Goal: Task Accomplishment & Management: Complete application form

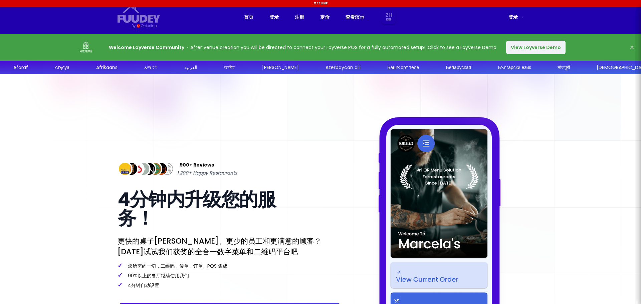
select select "zh"
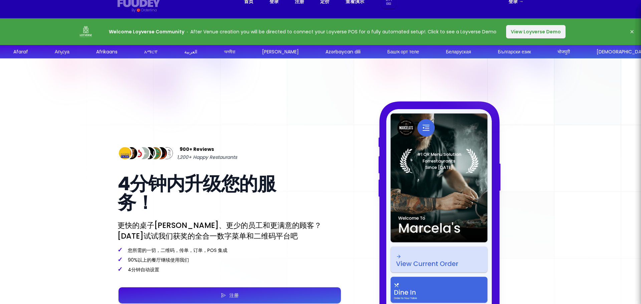
scroll to position [134, 0]
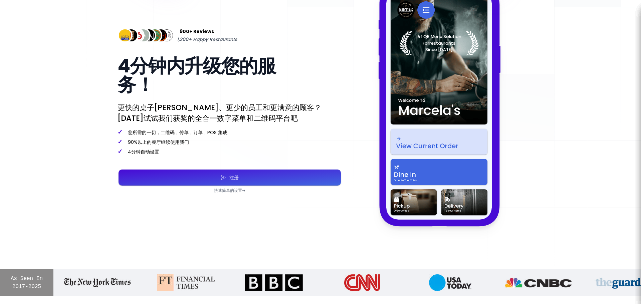
click at [256, 176] on button "注册" at bounding box center [230, 178] width 222 height 16
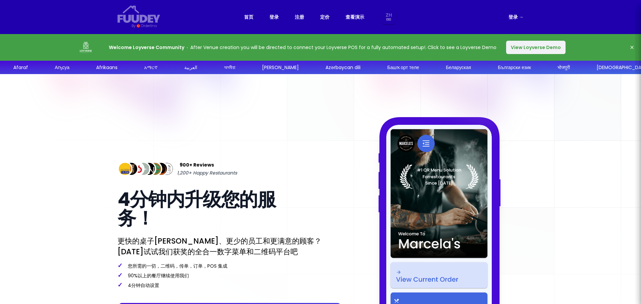
select select "zh"
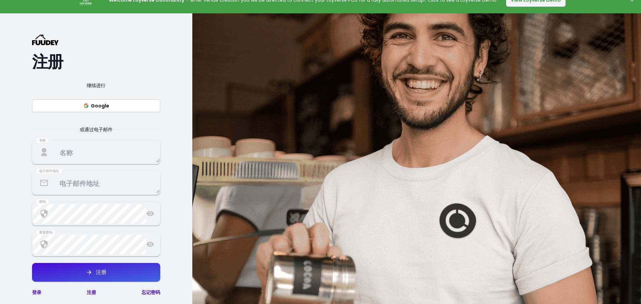
scroll to position [67, 0]
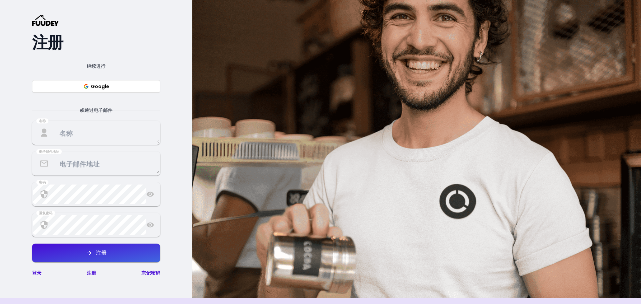
click at [109, 87] on button "Google" at bounding box center [96, 86] width 128 height 13
select select "zh"
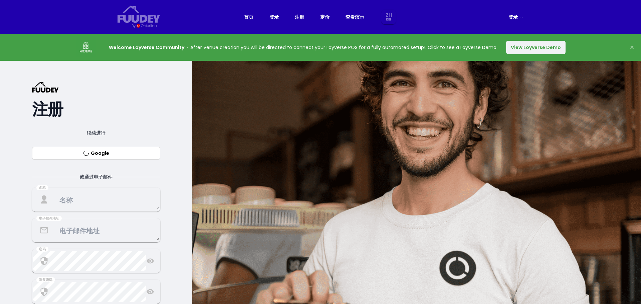
select select "zh"
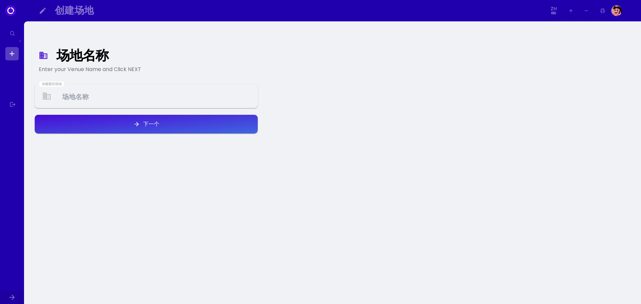
click at [136, 92] on Venue at bounding box center [146, 96] width 222 height 20
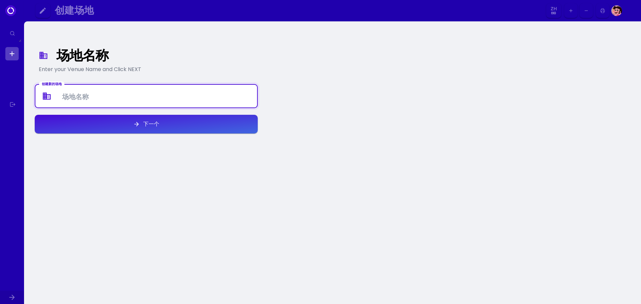
type Venue "v"
type Venue "s"
type Venue "素"
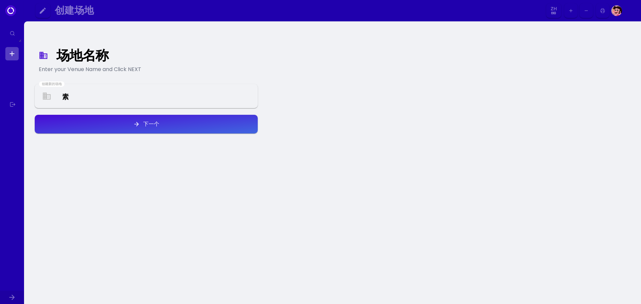
click at [143, 122] on div "下一个" at bounding box center [149, 124] width 19 height 5
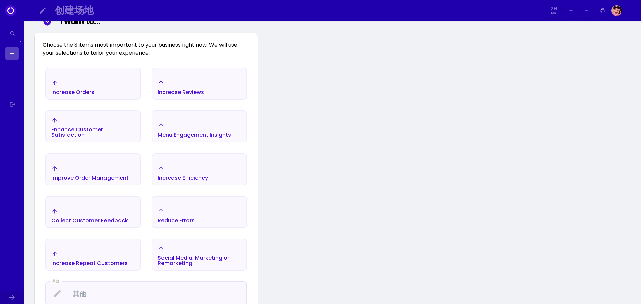
scroll to position [100, 0]
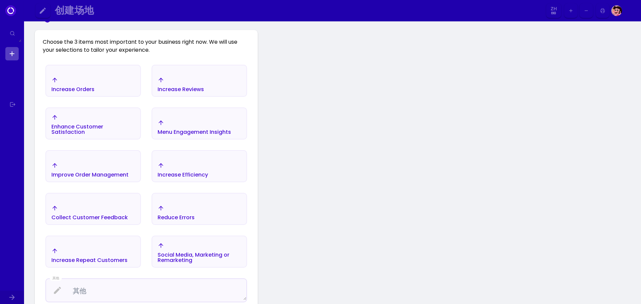
click at [94, 92] on div "Enhance Customer Satisfaction" at bounding box center [72, 84] width 43 height 15
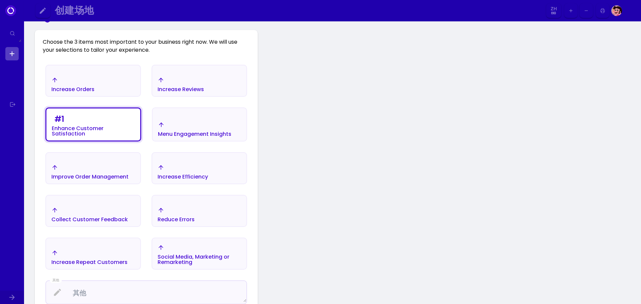
click at [94, 92] on div "Menu Engagement Insights" at bounding box center [72, 84] width 43 height 15
click at [94, 92] on div "Menu Engagement Insights" at bounding box center [72, 89] width 43 height 5
click at [117, 96] on div "Improve Order Management" at bounding box center [93, 84] width 94 height 23
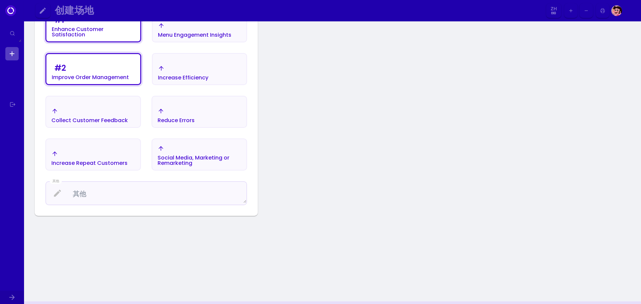
scroll to position [200, 0]
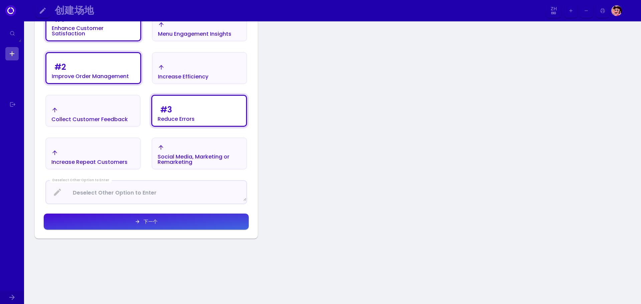
select select "zh"
